Goal: Find specific page/section: Find specific page/section

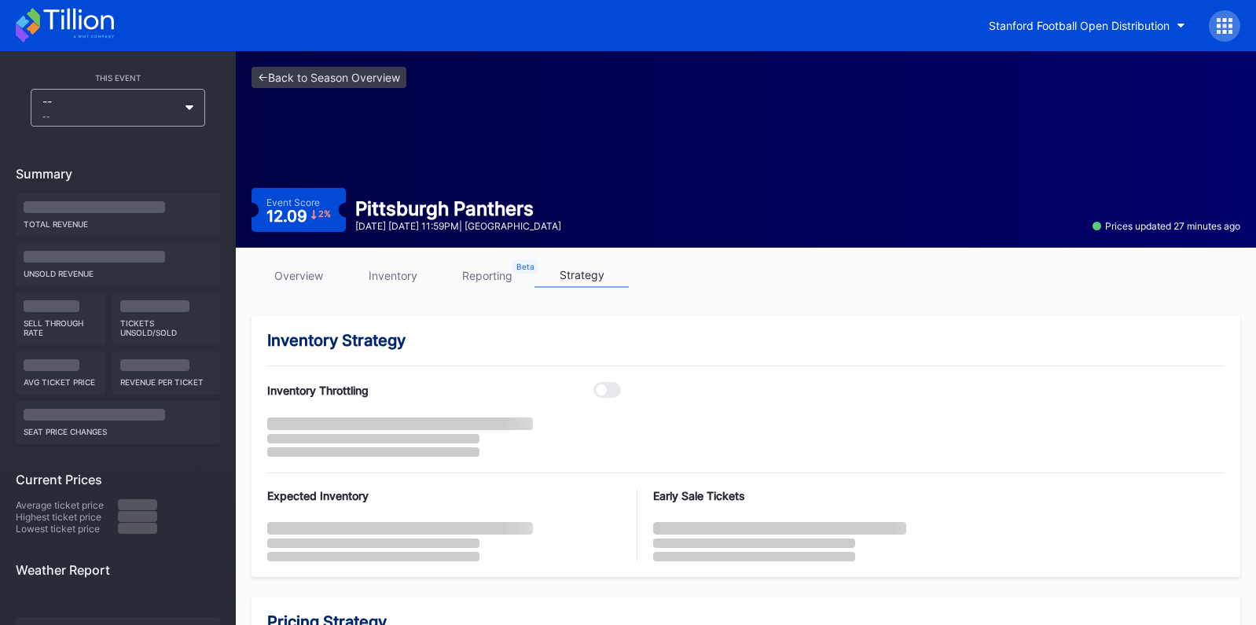
click at [388, 278] on link "inventory" at bounding box center [393, 275] width 94 height 24
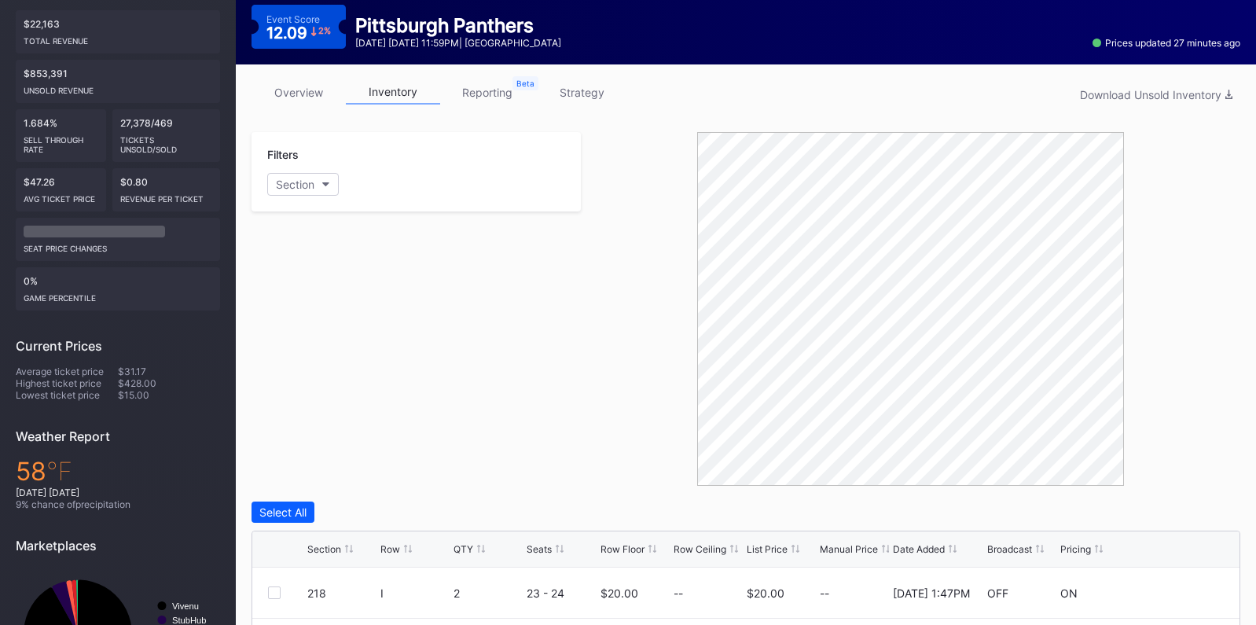
scroll to position [163, 0]
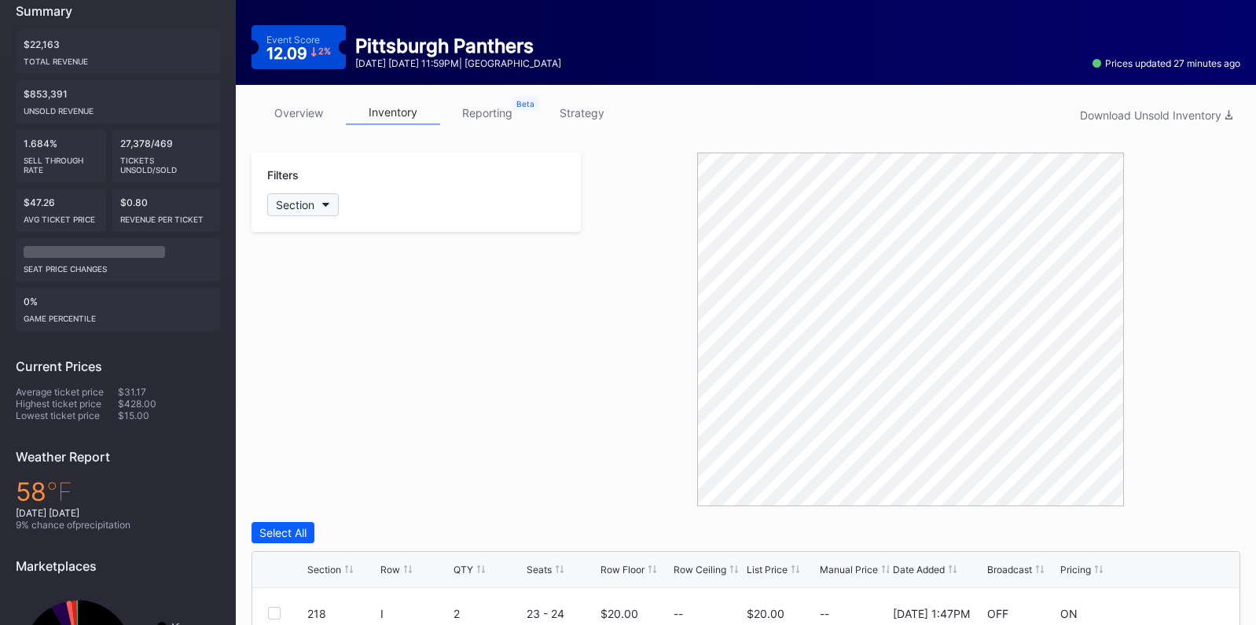
click at [311, 202] on div "Section" at bounding box center [295, 204] width 39 height 13
click at [336, 244] on input at bounding box center [353, 242] width 138 height 13
type input "gene"
click at [346, 289] on div "General Admission" at bounding box center [350, 292] width 94 height 13
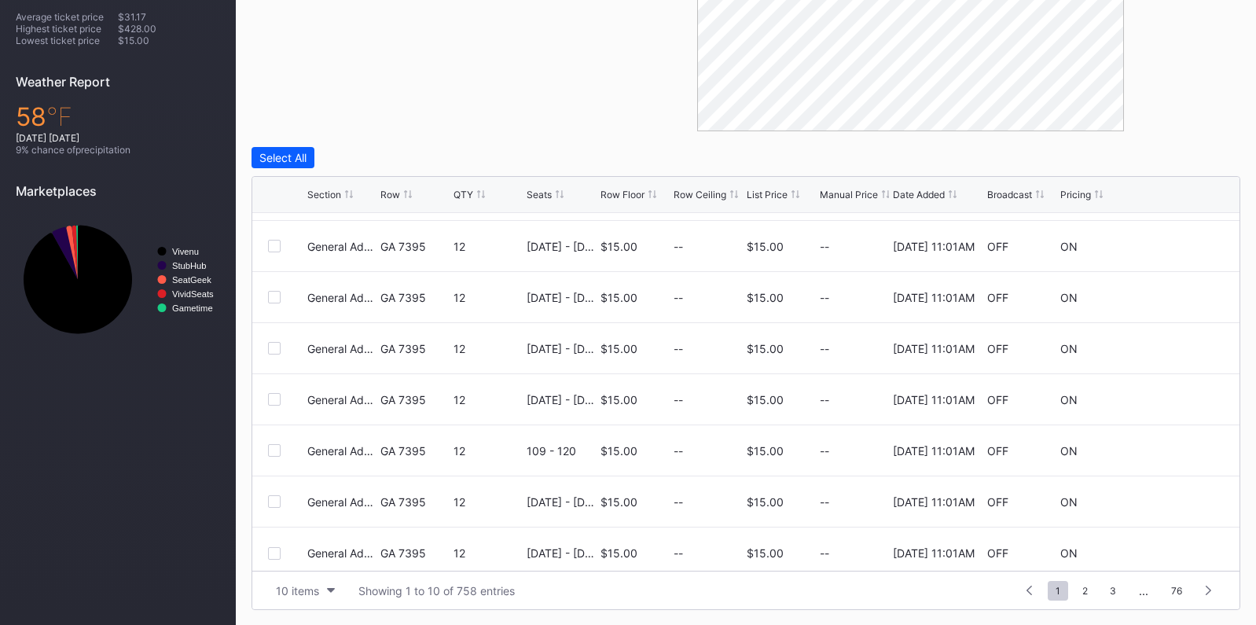
scroll to position [0, 0]
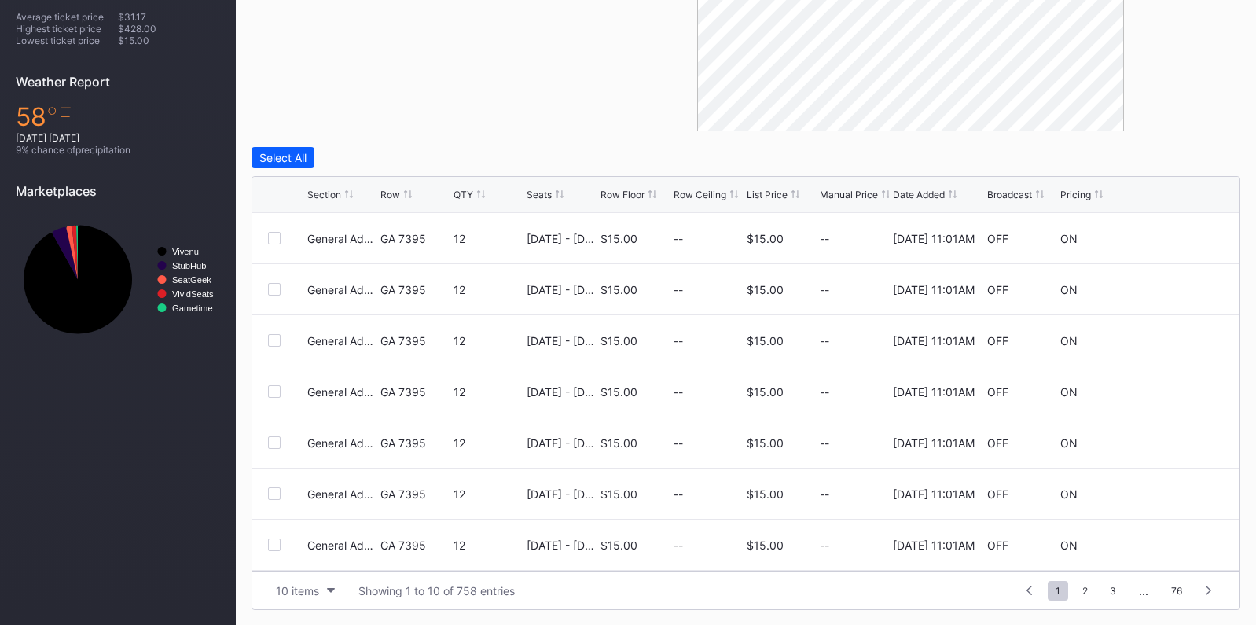
click at [1091, 601] on div "10 items Showing 1 to 10 of 758 entries 1 ... -1 0 1 2 3 ... 76" at bounding box center [745, 590] width 987 height 39
click at [1090, 596] on span "2" at bounding box center [1085, 591] width 21 height 20
click at [1110, 587] on span "4" at bounding box center [1113, 591] width 22 height 20
click at [1091, 590] on span "5" at bounding box center [1086, 591] width 21 height 20
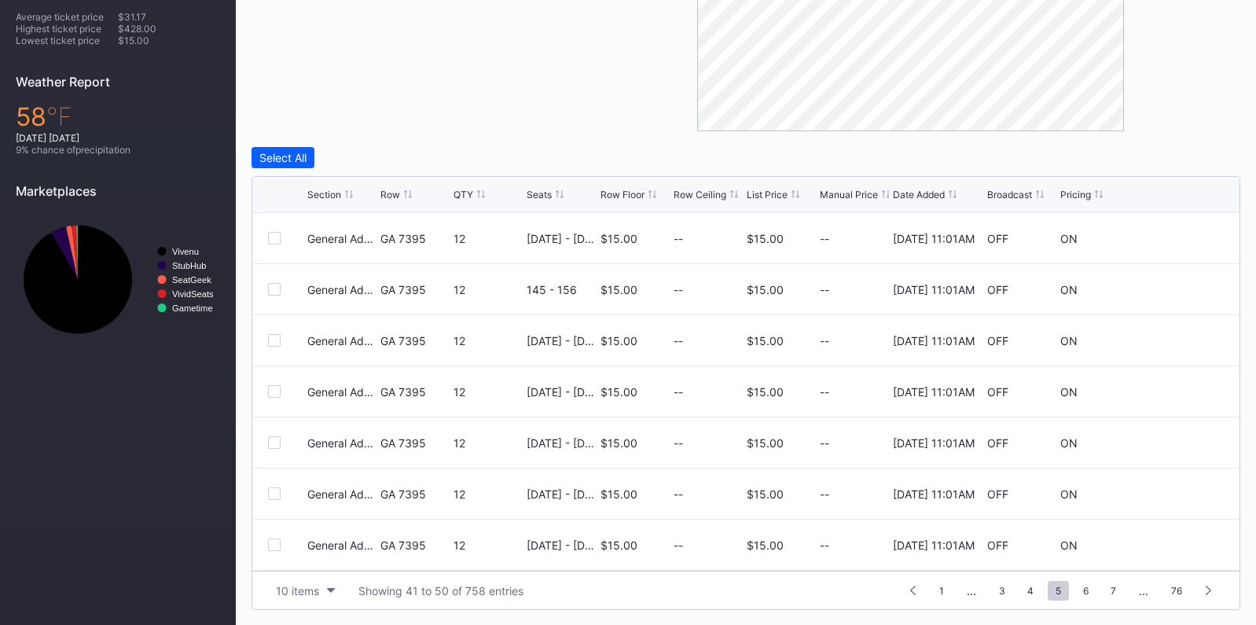
scroll to position [0, 0]
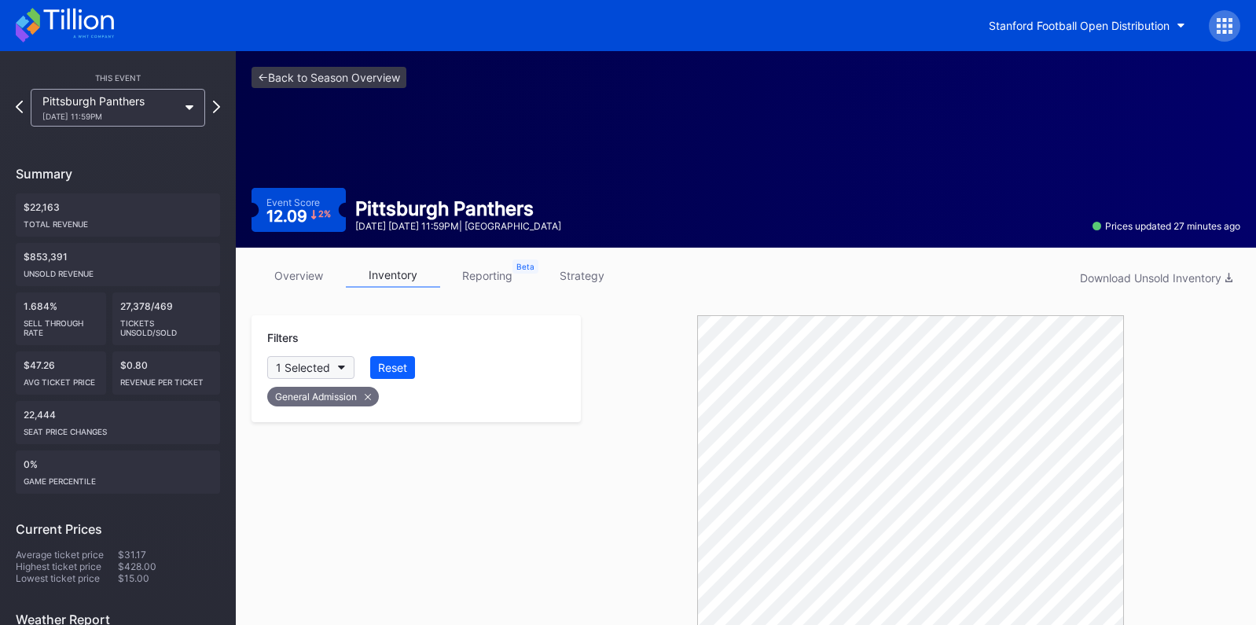
click at [333, 367] on button "1 Selected" at bounding box center [310, 367] width 87 height 23
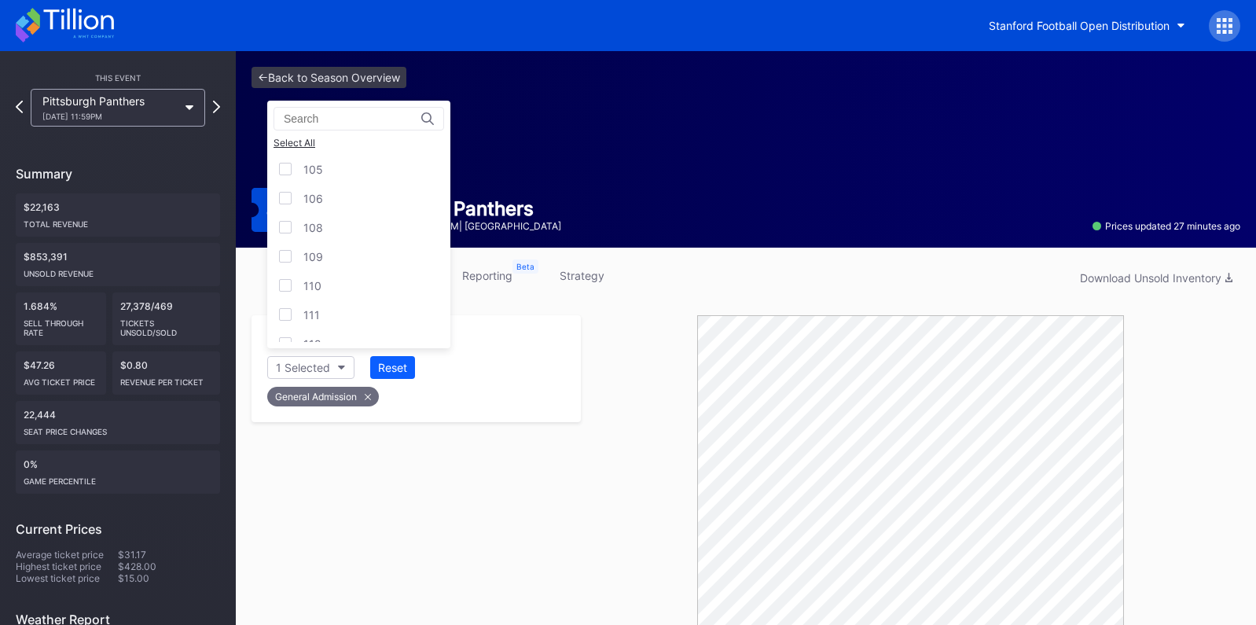
click at [336, 116] on input at bounding box center [353, 118] width 138 height 13
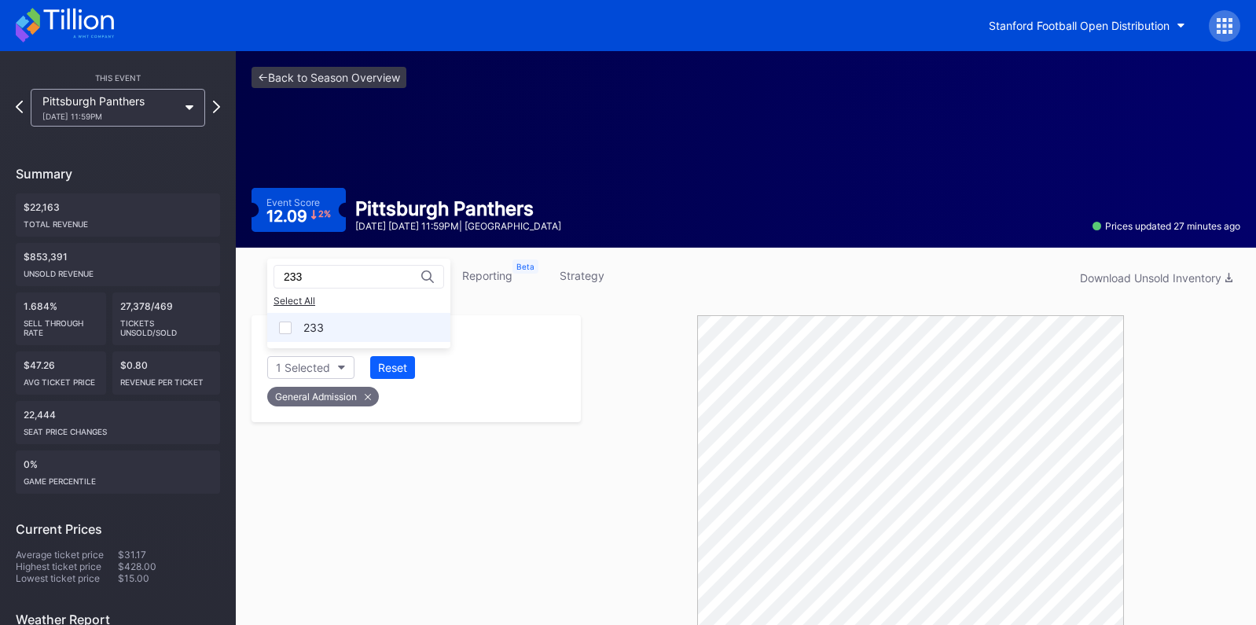
type input "233"
click at [328, 329] on div "233" at bounding box center [358, 327] width 183 height 29
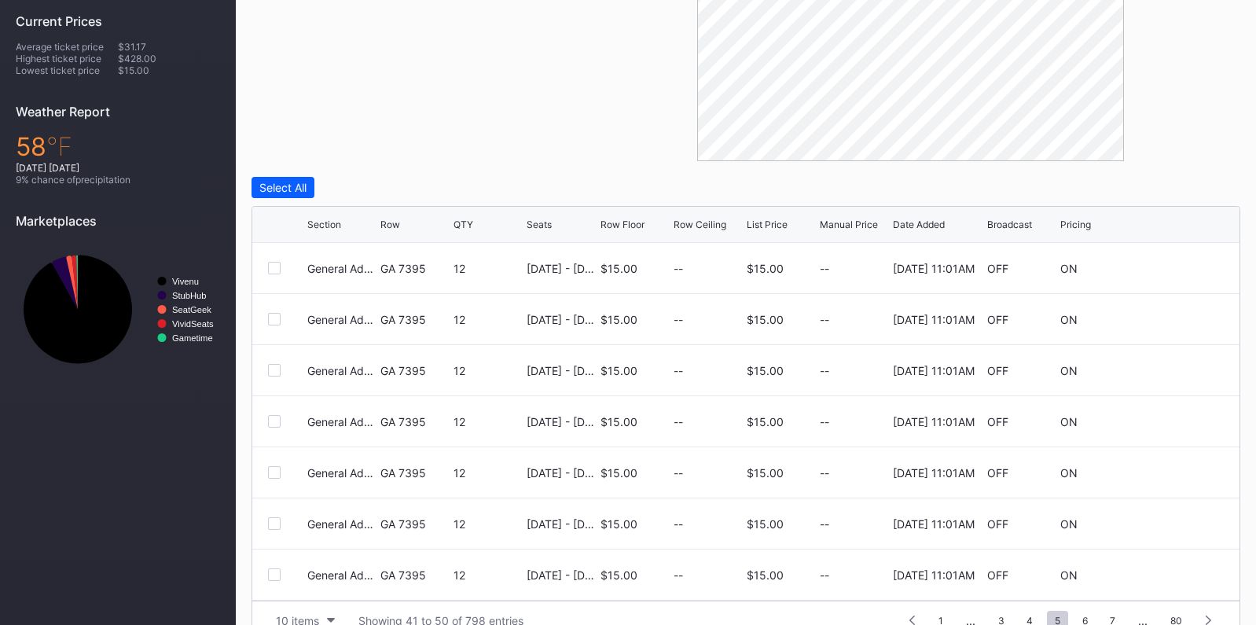
scroll to position [511, 0]
click at [330, 221] on div "Section" at bounding box center [324, 221] width 34 height 12
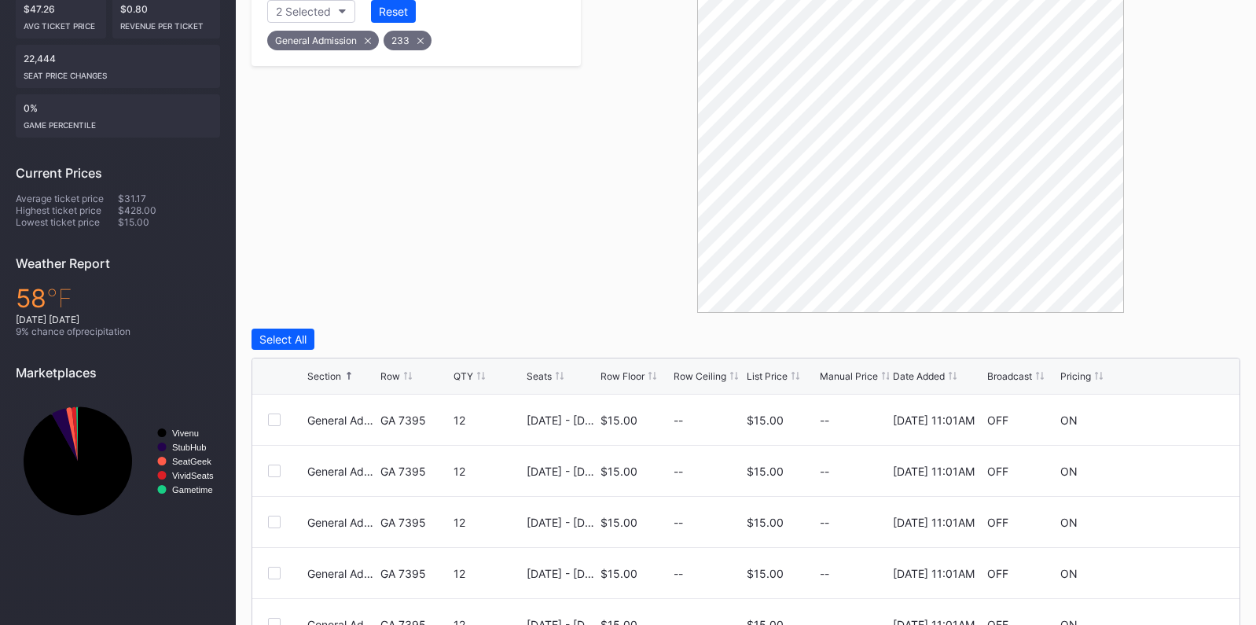
scroll to position [87, 0]
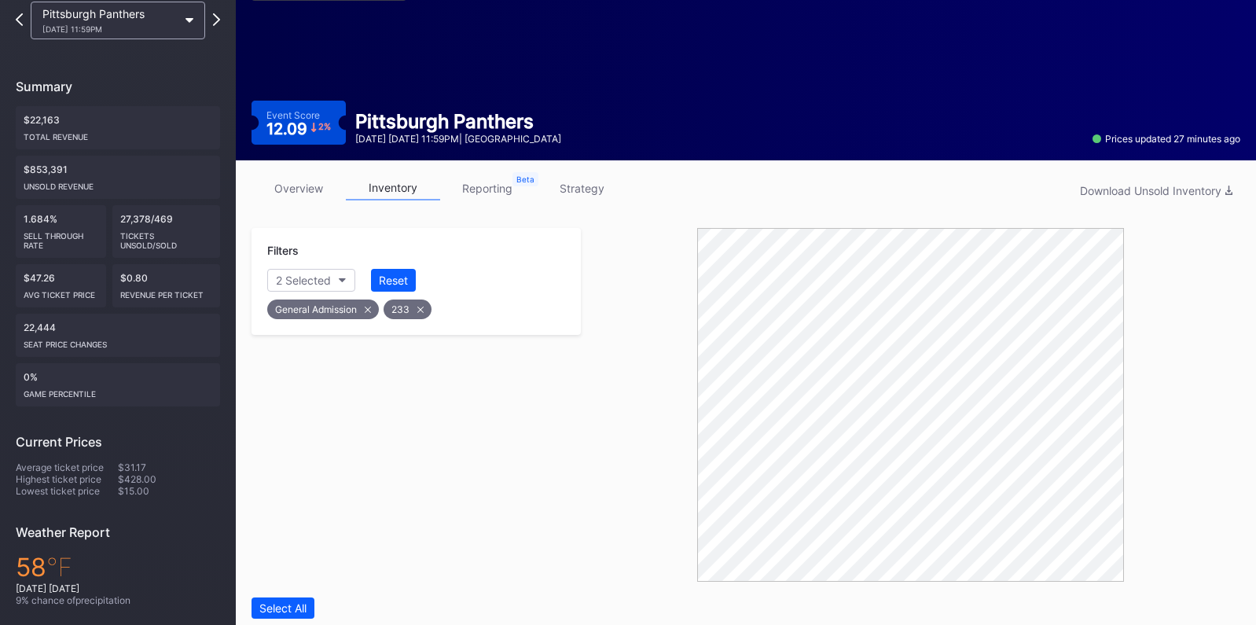
click at [367, 307] on icon at bounding box center [368, 310] width 6 height 6
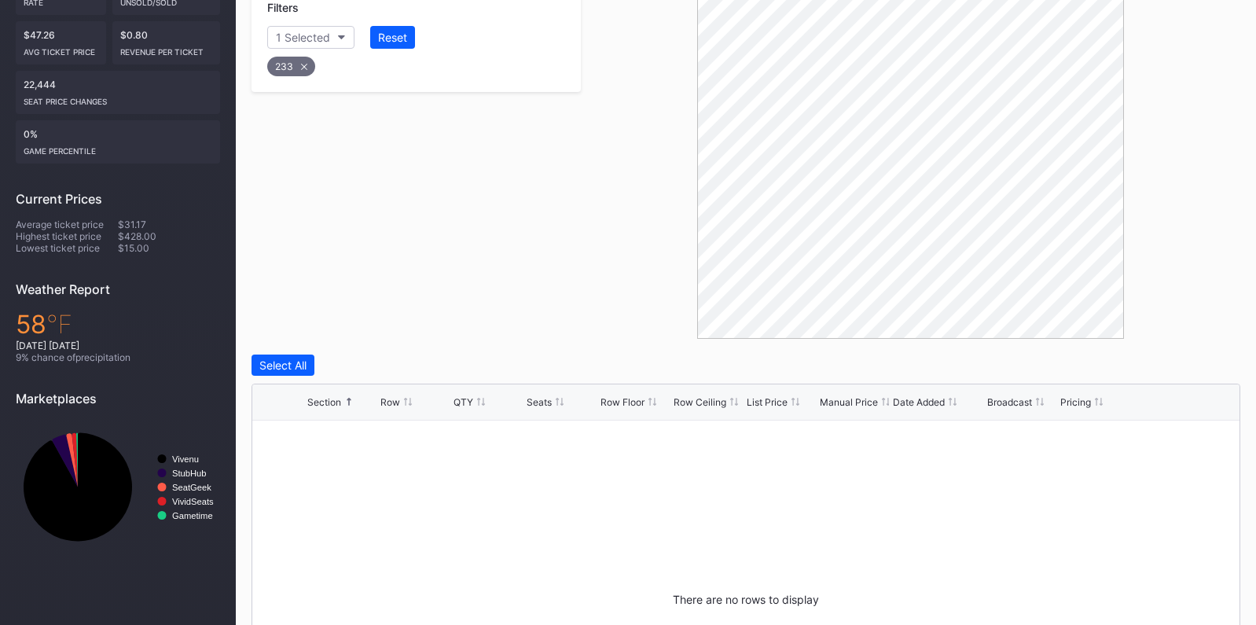
scroll to position [135, 0]
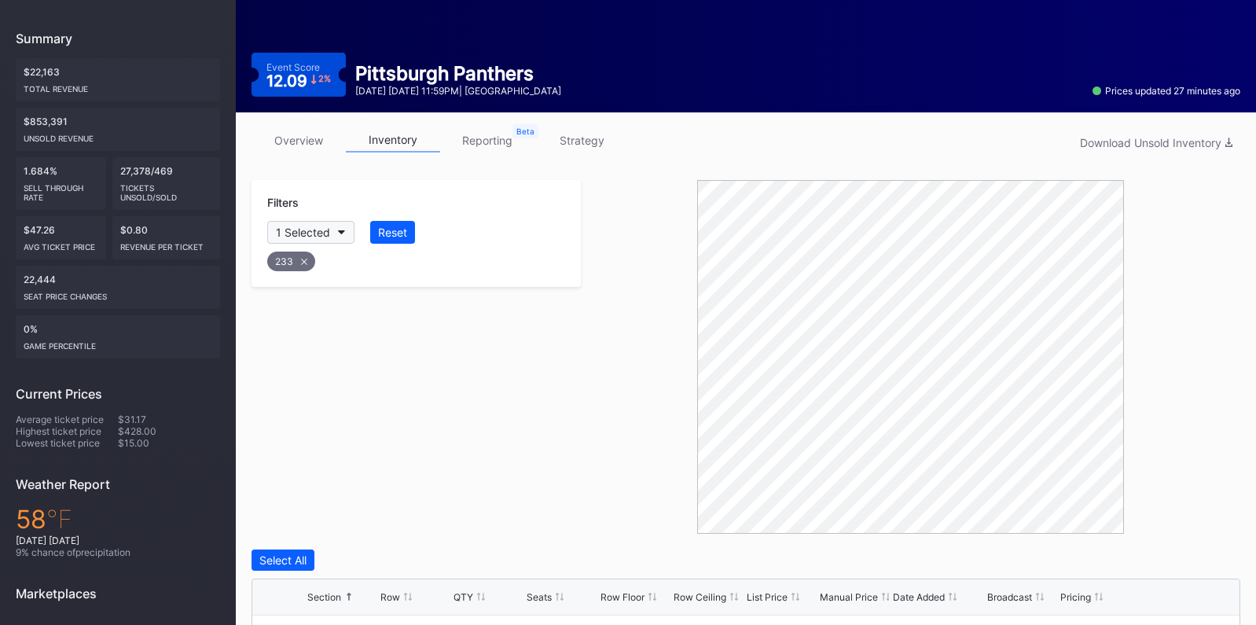
click at [342, 225] on button "1 Selected" at bounding box center [310, 232] width 87 height 23
click at [383, 238] on button "Reset" at bounding box center [392, 232] width 45 height 23
click at [309, 234] on div "Section" at bounding box center [295, 232] width 39 height 13
type input "233"
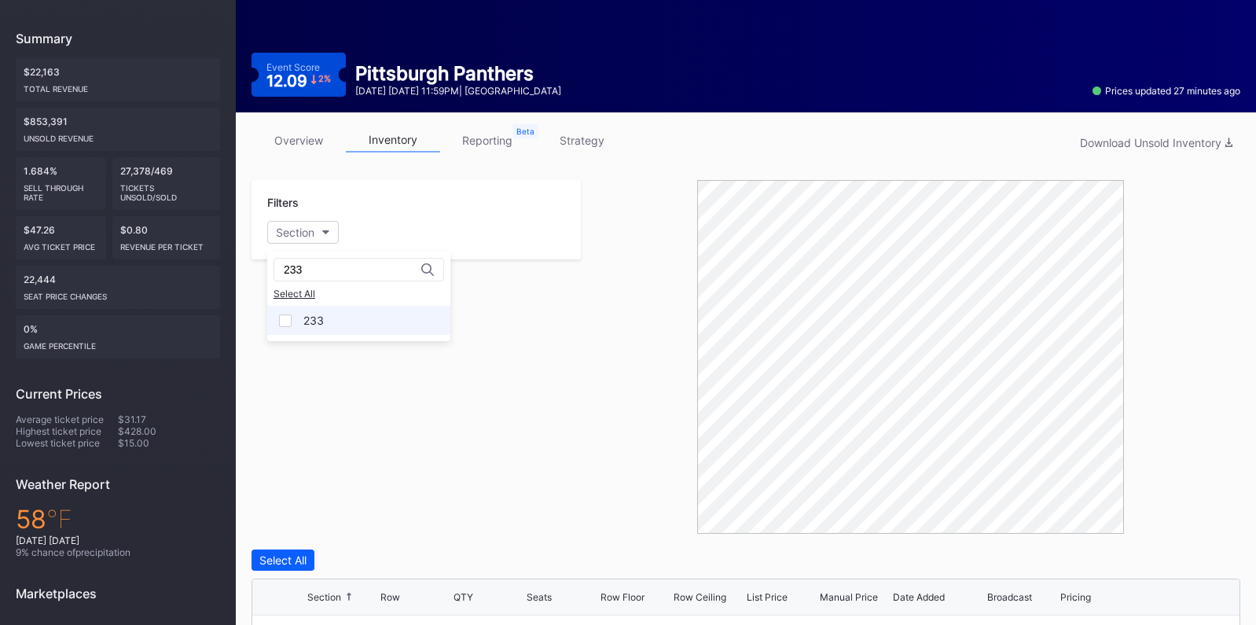
click at [329, 333] on div "233" at bounding box center [358, 320] width 183 height 29
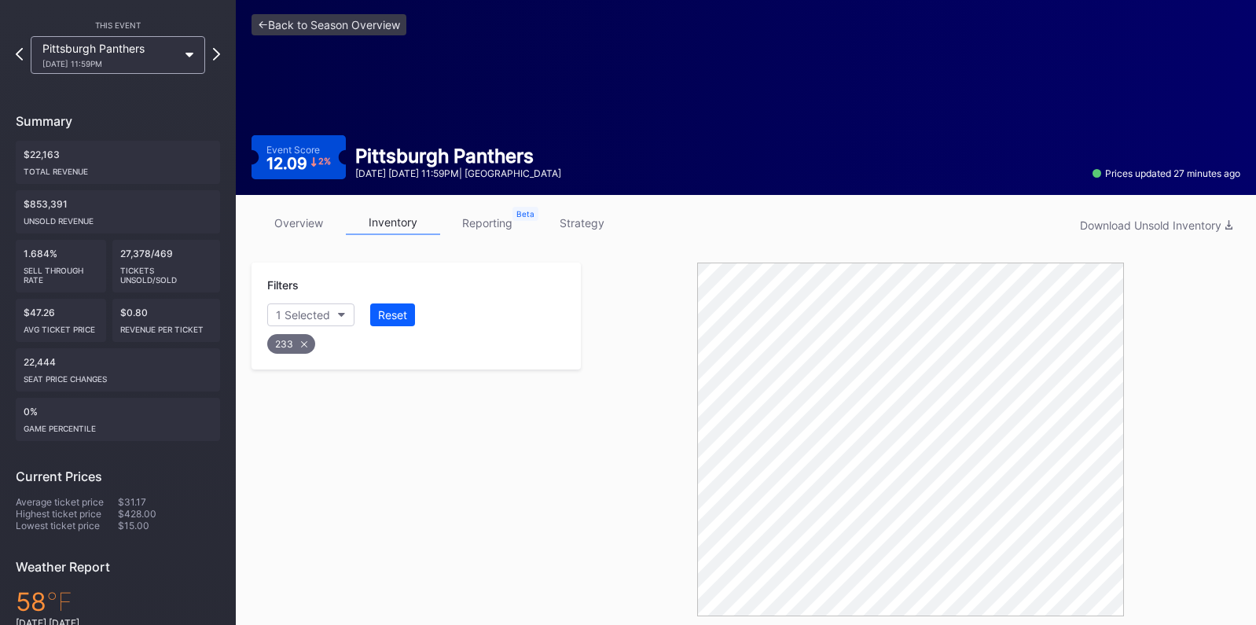
scroll to position [0, 0]
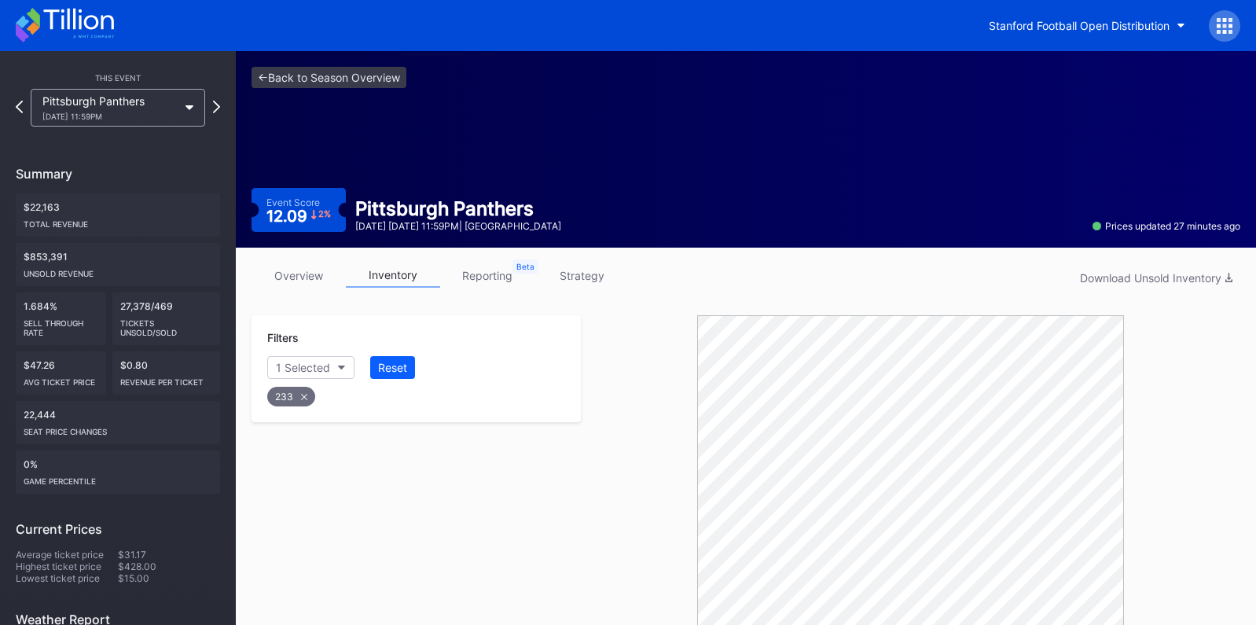
click at [320, 269] on link "overview" at bounding box center [299, 275] width 94 height 24
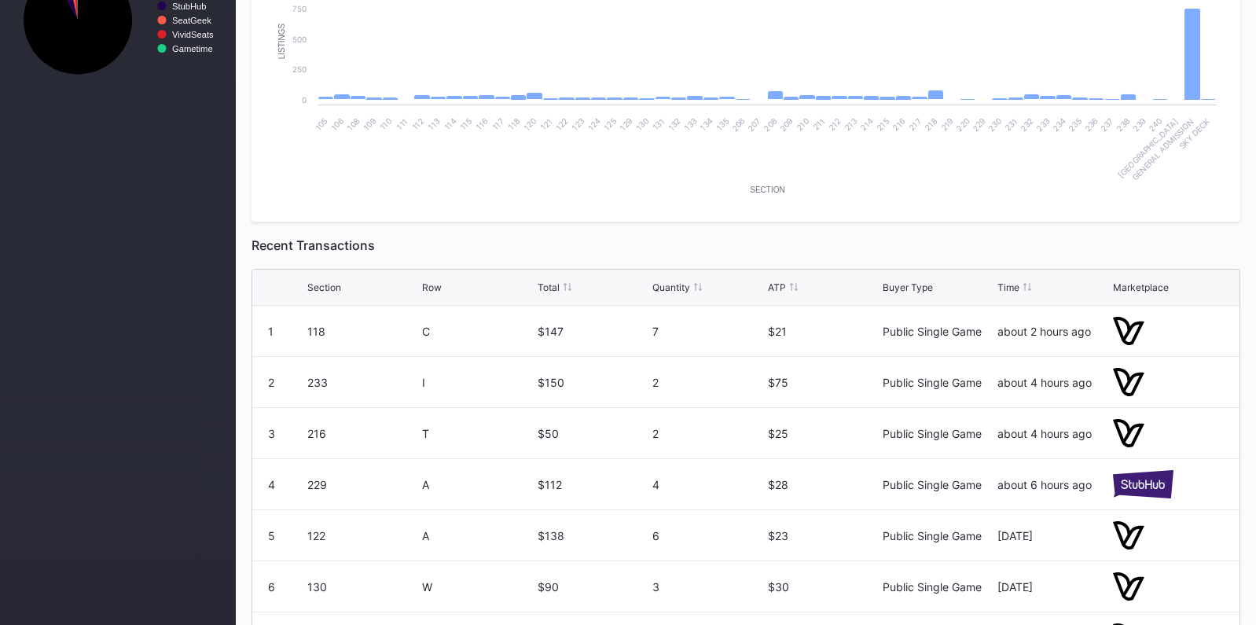
scroll to position [799, 0]
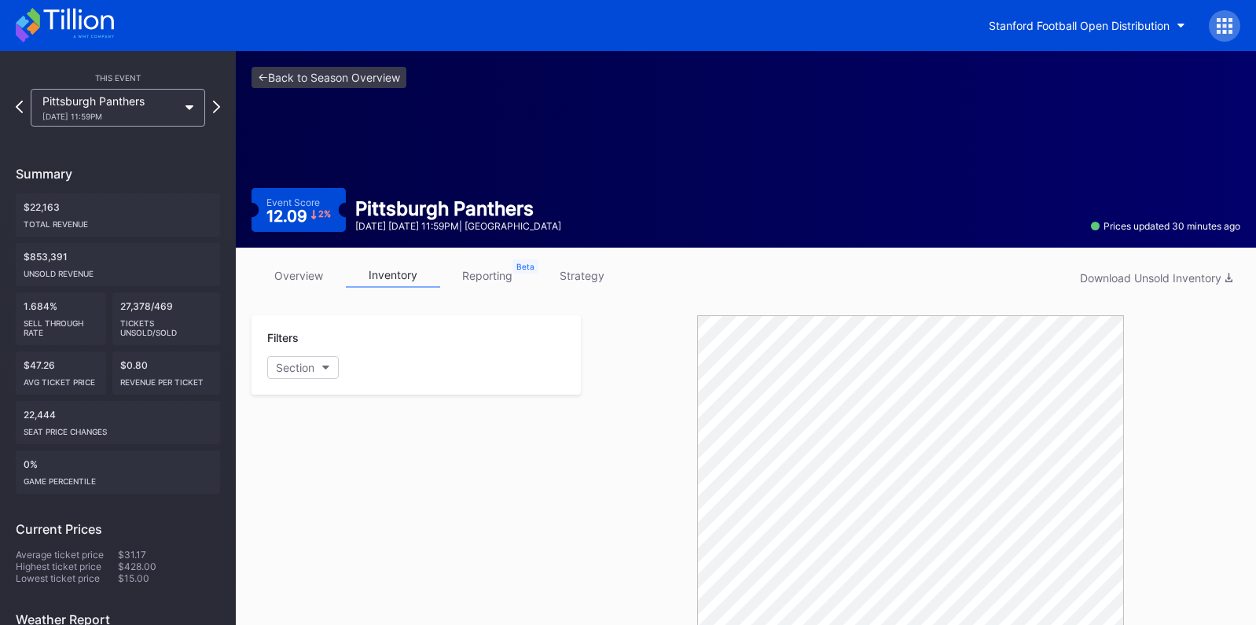
click at [61, 32] on icon at bounding box center [65, 25] width 98 height 35
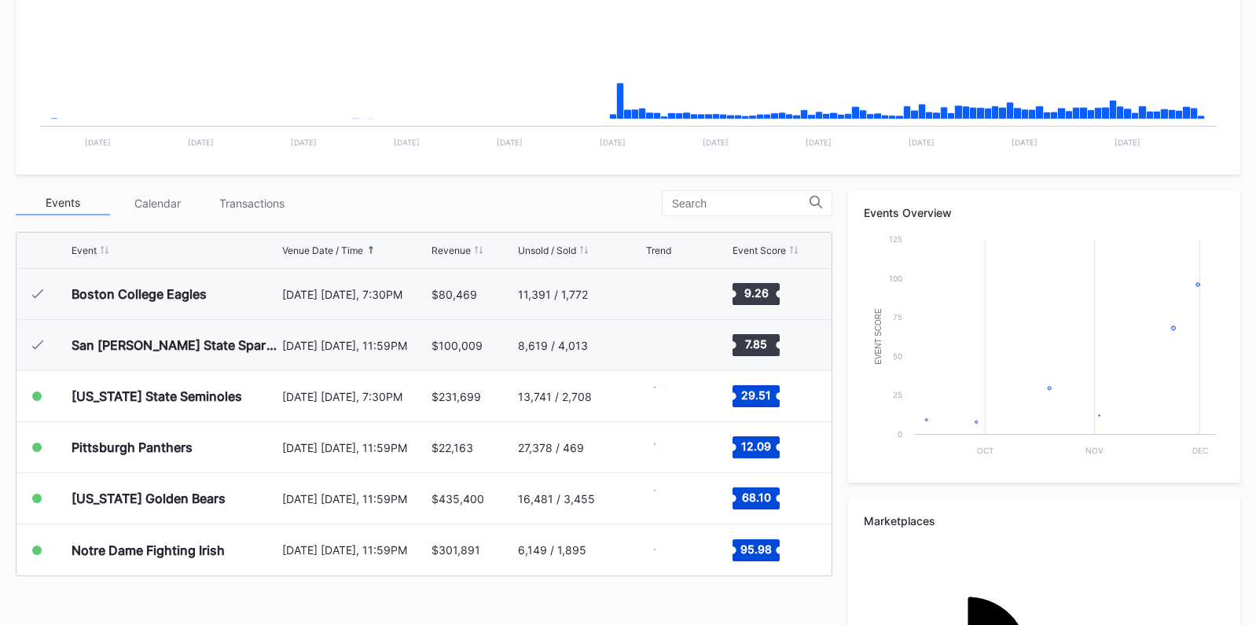
scroll to position [513, 0]
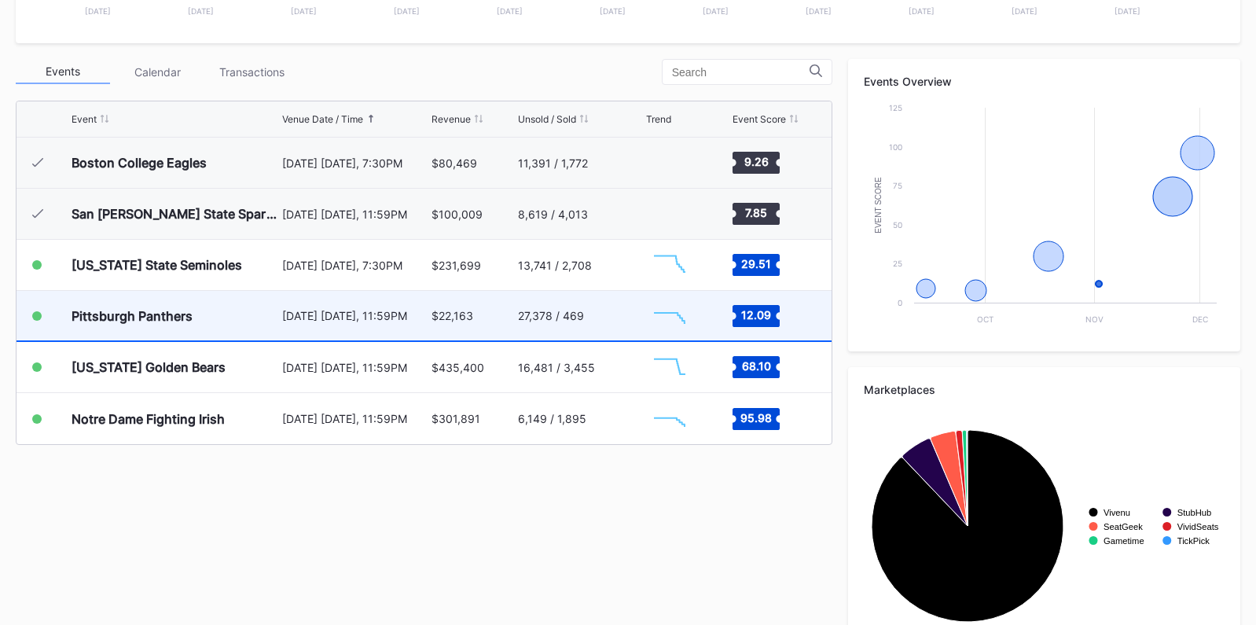
click at [524, 322] on div "27,378 / 469" at bounding box center [551, 315] width 66 height 13
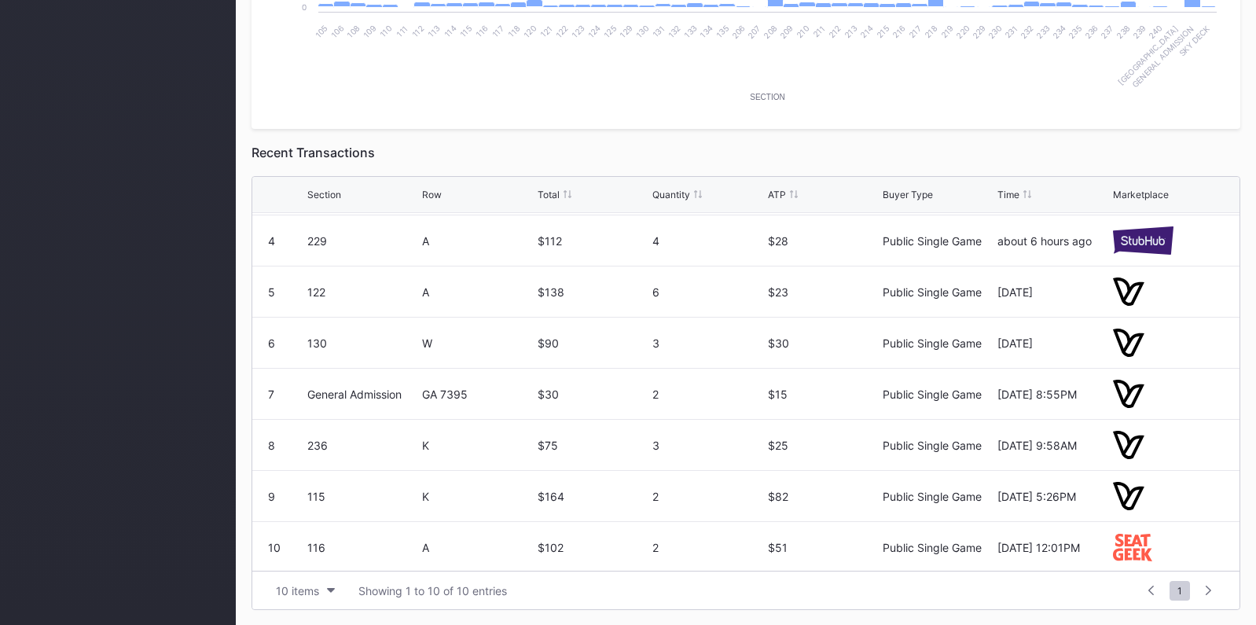
scroll to position [153, 0]
click at [319, 590] on button "10 items" at bounding box center [305, 590] width 75 height 21
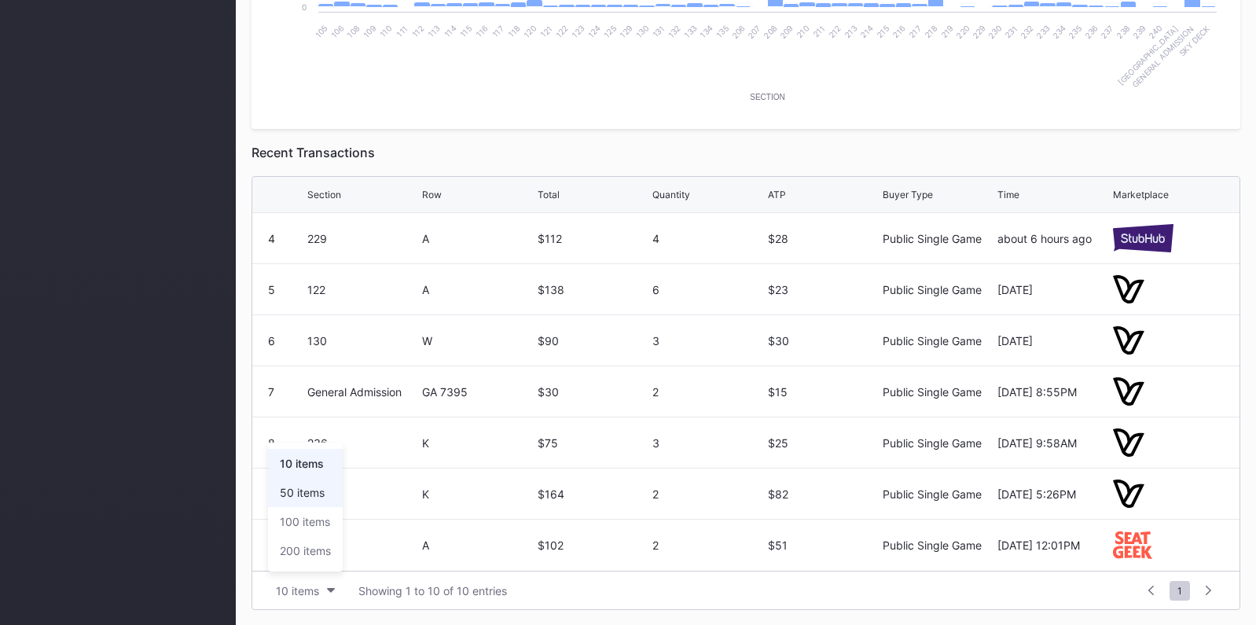
click at [312, 495] on div "50 items" at bounding box center [302, 492] width 45 height 13
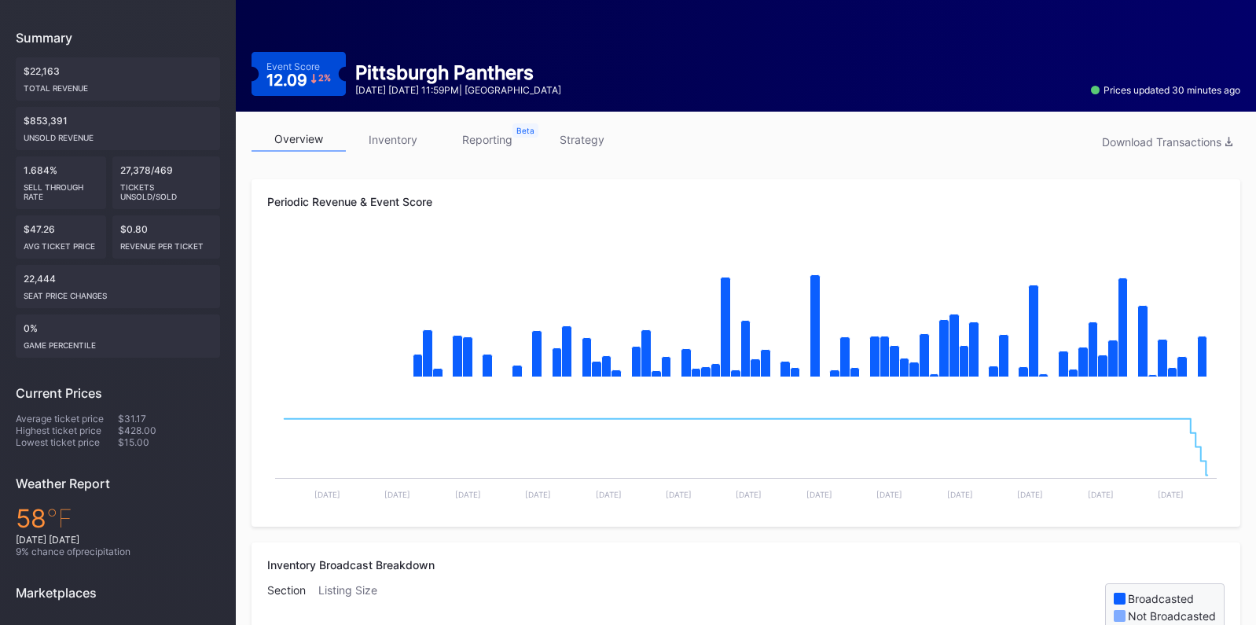
scroll to position [0, 0]
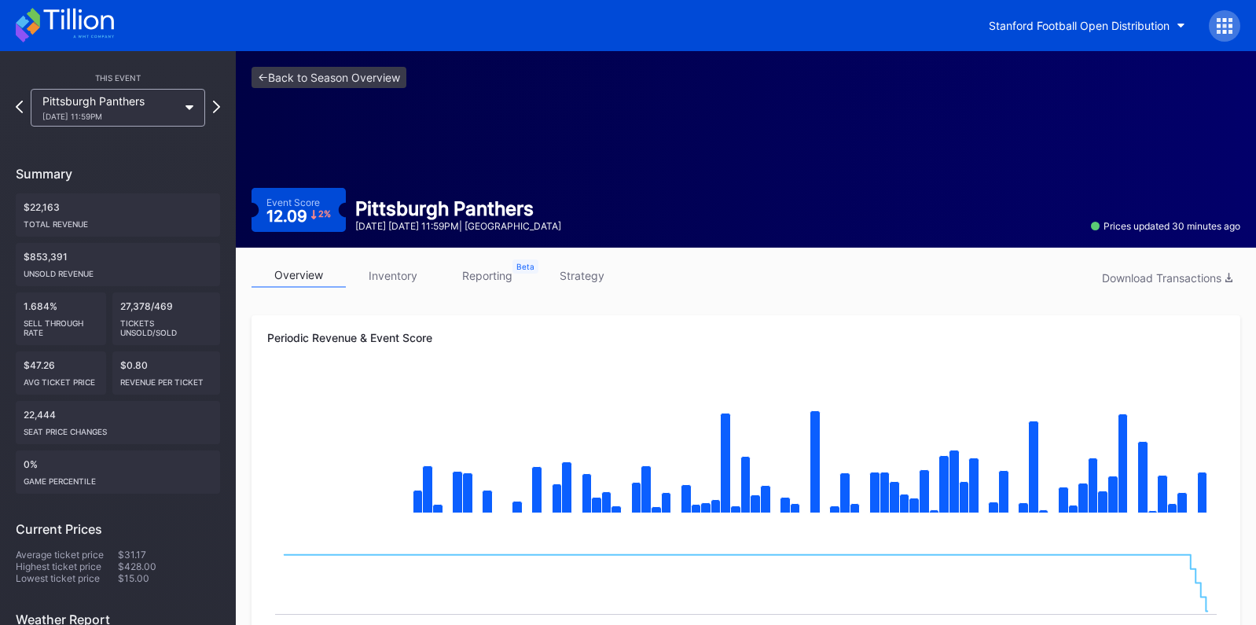
click at [50, 26] on icon at bounding box center [65, 25] width 98 height 35
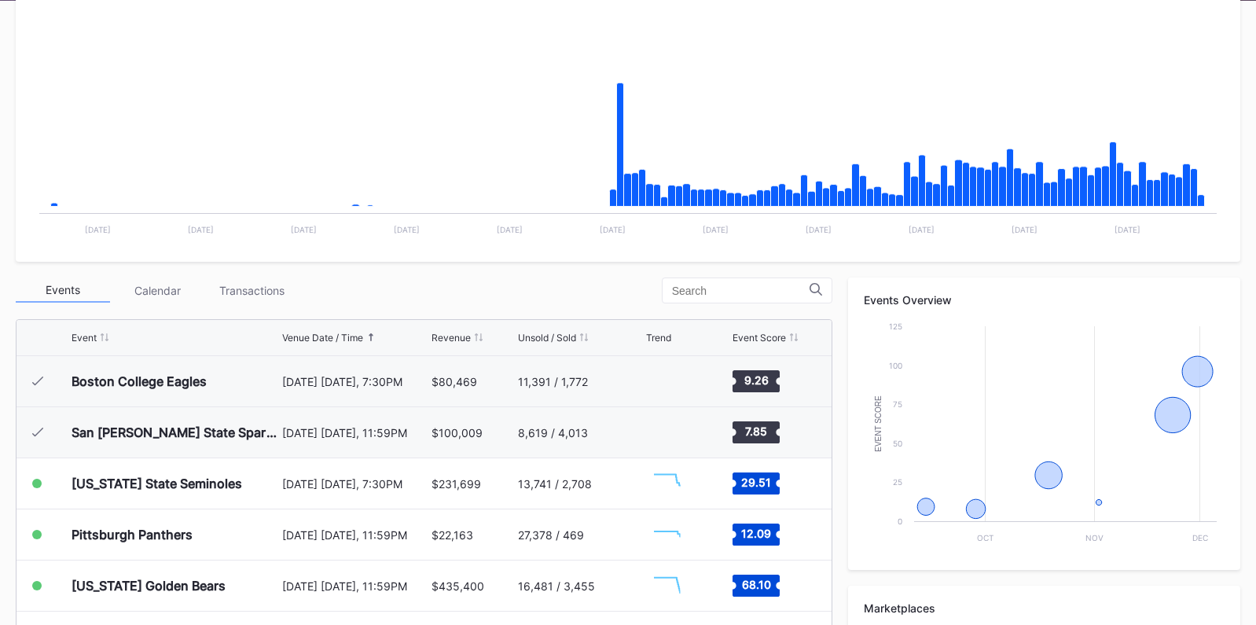
scroll to position [367, 0]
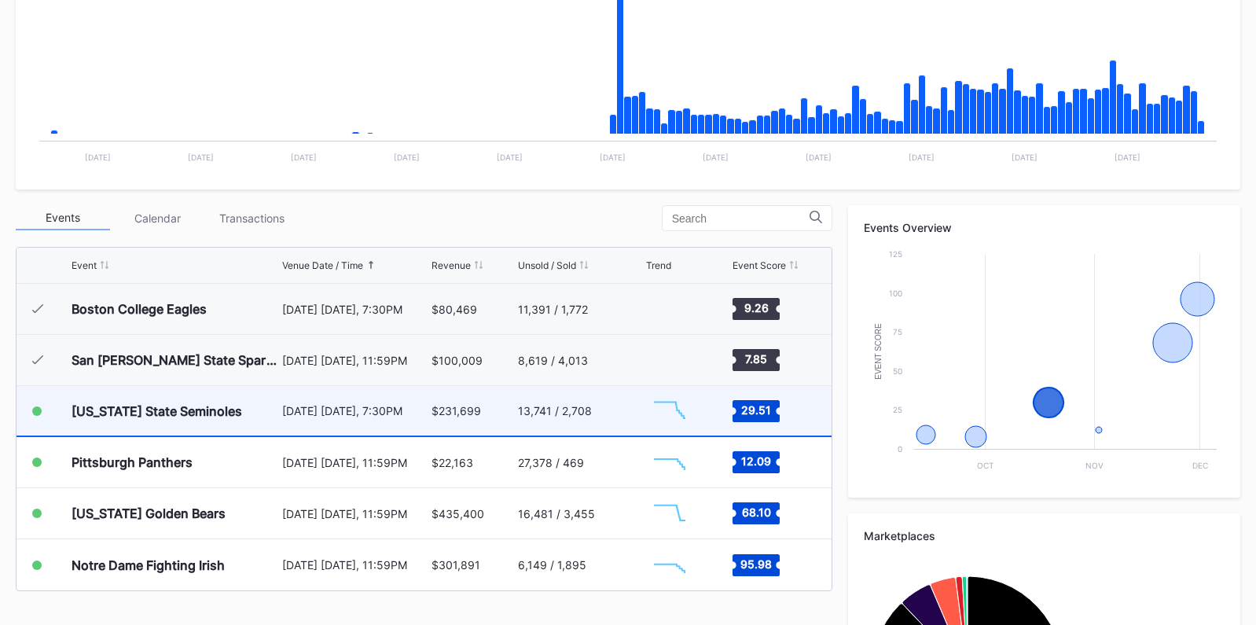
click at [590, 410] on div "13,741 / 2,708" at bounding box center [580, 411] width 124 height 50
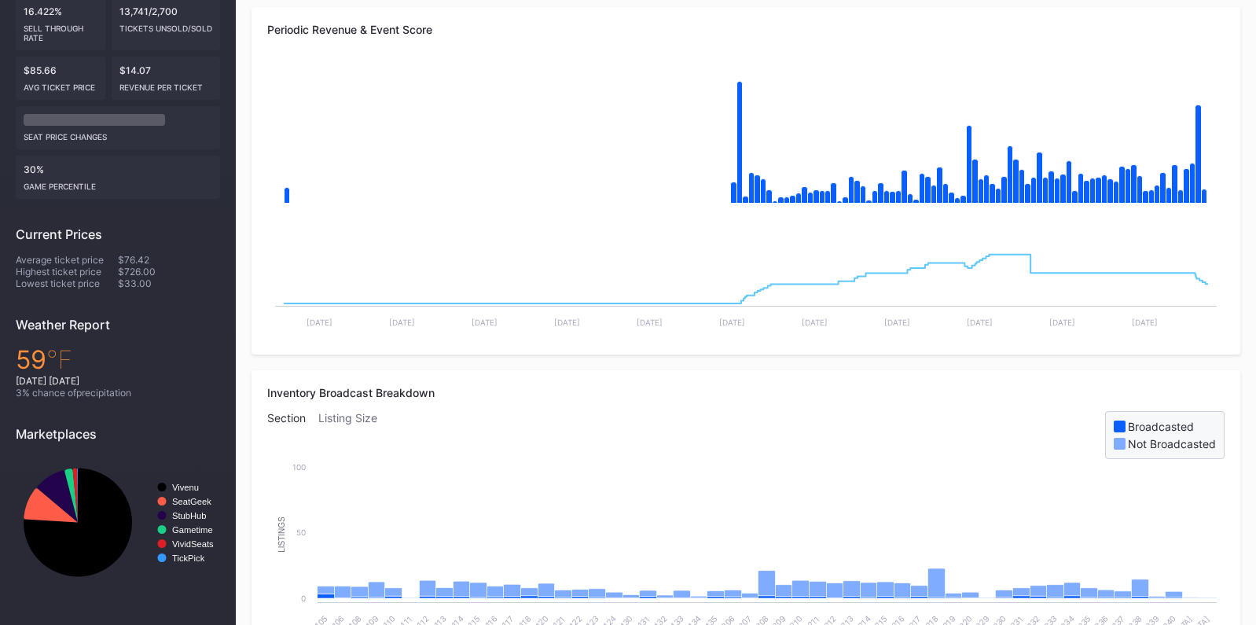
scroll to position [153, 0]
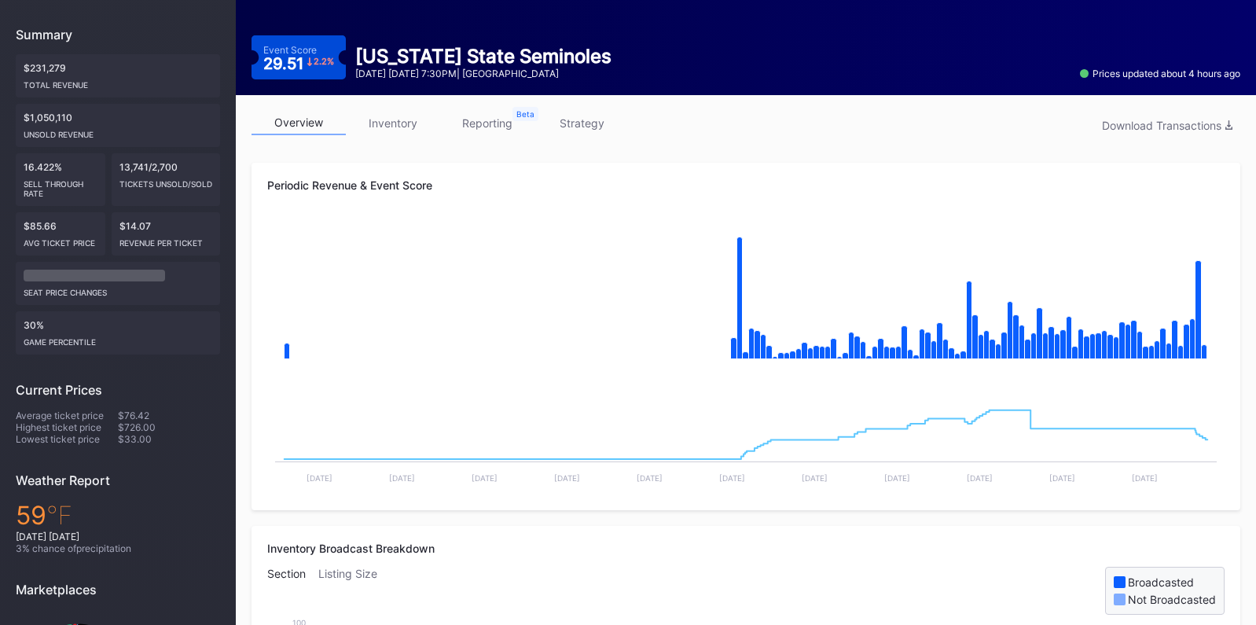
click at [391, 120] on link "inventory" at bounding box center [393, 123] width 94 height 24
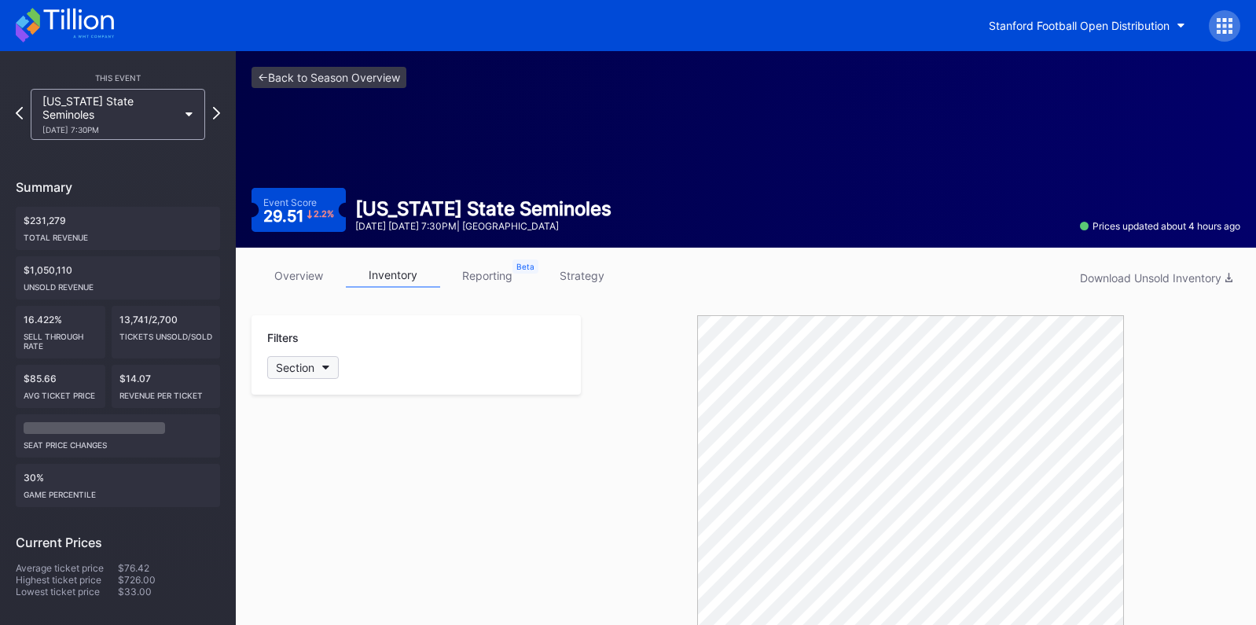
click at [326, 367] on icon "button" at bounding box center [326, 368] width 8 height 5
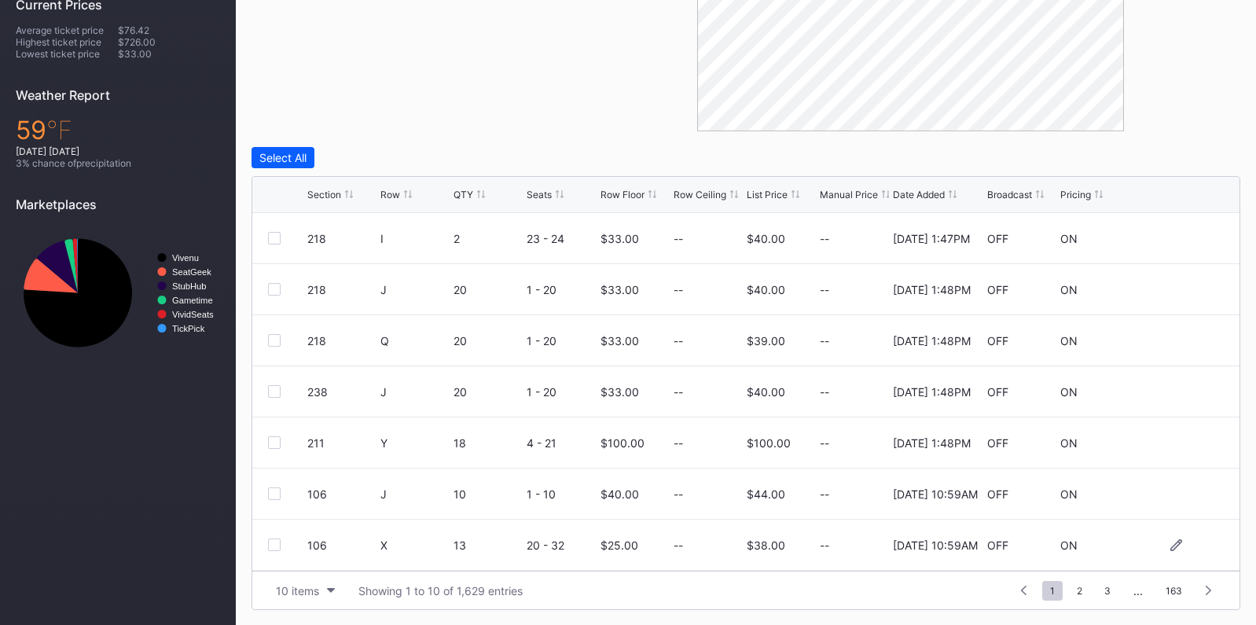
scroll to position [153, 0]
click at [1083, 595] on span "2" at bounding box center [1079, 591] width 21 height 20
click at [1084, 589] on span "3" at bounding box center [1079, 591] width 22 height 20
click at [1091, 590] on div "1 ... 1 2 3 4 5 ... 163" at bounding box center [1088, 590] width 271 height 22
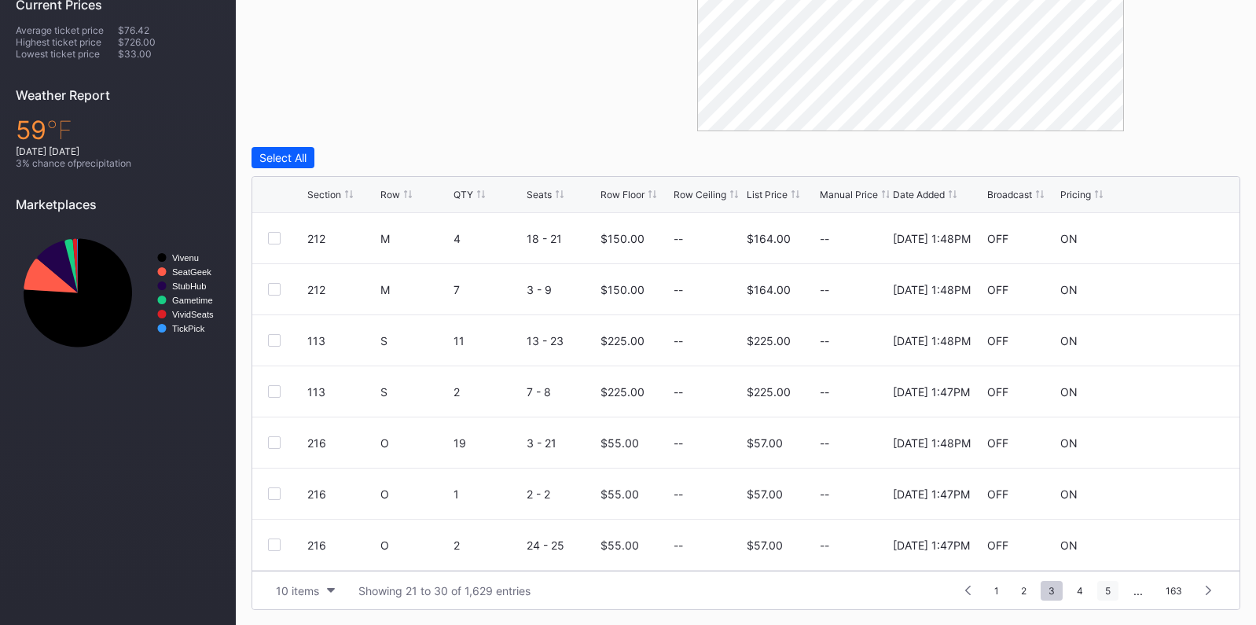
click at [1106, 590] on span "5" at bounding box center [1108, 591] width 21 height 20
click at [1079, 590] on span "6" at bounding box center [1080, 591] width 21 height 20
click at [1105, 590] on span "8" at bounding box center [1108, 591] width 21 height 20
click at [1082, 587] on span "9" at bounding box center [1075, 591] width 21 height 20
click at [1096, 588] on span "11" at bounding box center [1106, 591] width 25 height 20
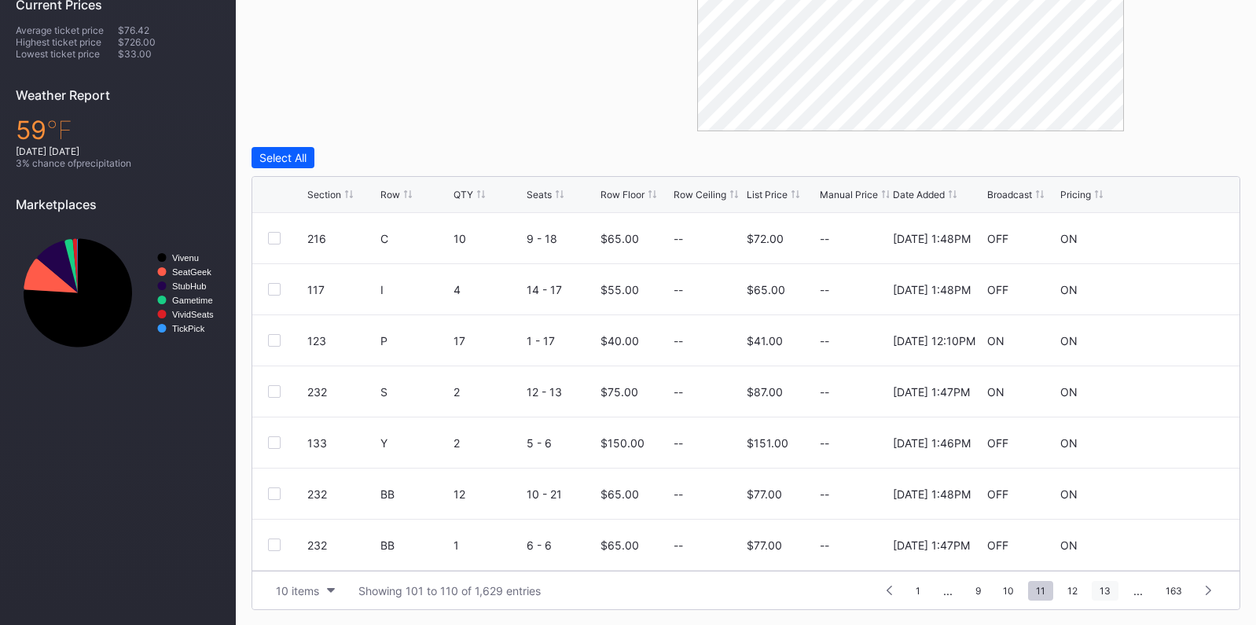
click at [1107, 588] on span "13" at bounding box center [1105, 591] width 27 height 20
click at [995, 197] on div "Broadcast" at bounding box center [1009, 195] width 45 height 12
click at [995, 196] on div "Broadcast" at bounding box center [1009, 195] width 45 height 12
